Goal: Task Accomplishment & Management: Use online tool/utility

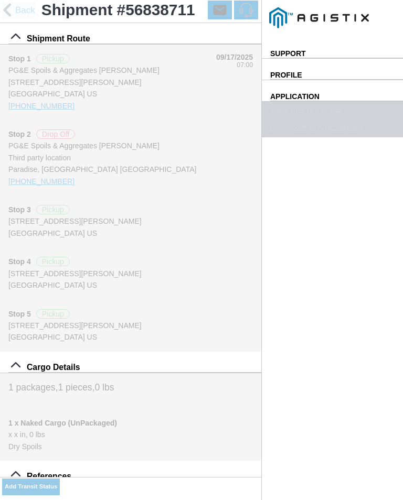
click at [0, 0] on input "08:08" at bounding box center [0, 0] width 0 height 0
type input "08:40"
click at [0, 0] on select "Select Arrive at Drop Off Arrive at Pickup Break Start Break Stop Depart Drop O…" at bounding box center [0, 0] width 0 height 0
select select "ARVPULOC"
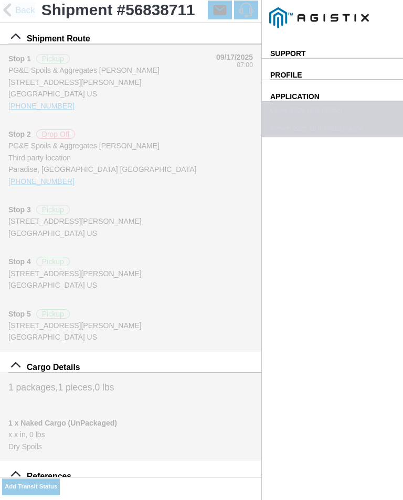
click at [0, 0] on div "Location" at bounding box center [0, 0] width 0 height 0
click at [0, 0] on div "[STREET_ADDRESS][PERSON_NAME]" at bounding box center [0, 0] width 0 height 0
click at [0, 0] on slot "Apply" at bounding box center [0, 0] width 0 height 0
type input "Paradise"
click at [0, 0] on span "SAVE" at bounding box center [0, 0] width 0 height 0
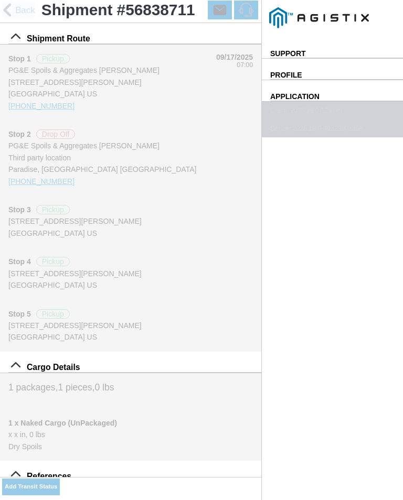
click at [0, 0] on slot "Add Transit Status" at bounding box center [0, 0] width 0 height 0
click at [0, 0] on input "08:08" at bounding box center [0, 0] width 0 height 0
type input "08:45"
click at [0, 0] on select "Select Arrive at Drop Off Arrive at Pickup Break Start Break Stop Depart Drop O…" at bounding box center [0, 0] width 0 height 0
select select "DPTPULOC"
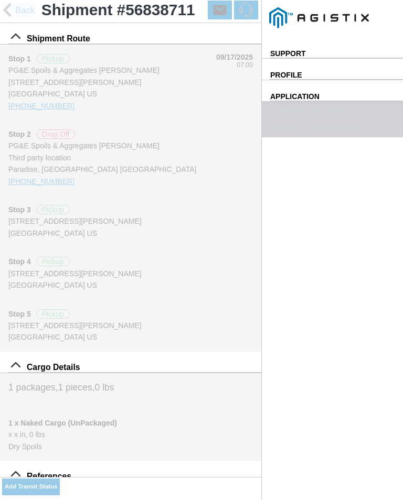
click at [0, 0] on div "Location" at bounding box center [0, 0] width 0 height 0
click at [0, 0] on div "[STREET_ADDRESS][PERSON_NAME]" at bounding box center [0, 0] width 0 height 0
click at [0, 0] on slot "Apply" at bounding box center [0, 0] width 0 height 0
type input "Paradise"
click at [0, 0] on select "Select 1" x 3" Rock 1" x 4" Rock 2" x 4" Rock Asphalt Cold Patch Backfill Spec …" at bounding box center [0, 0] width 0 height 0
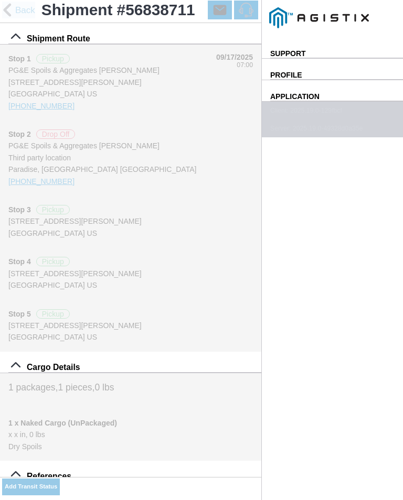
select select "708654"
click at [0, 0] on span "SAVE" at bounding box center [0, 0] width 0 height 0
